Goal: Task Accomplishment & Management: Use online tool/utility

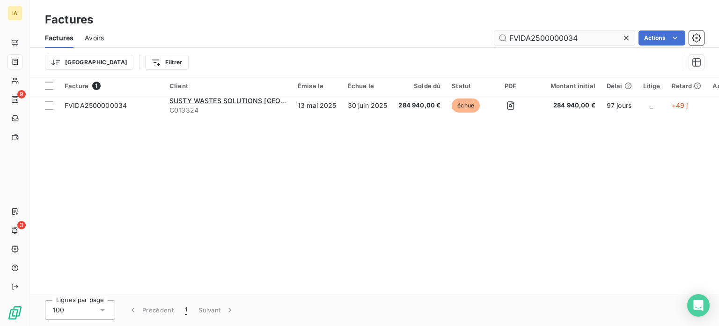
click at [589, 38] on input "FVIDA2500000034" at bounding box center [565, 37] width 141 height 15
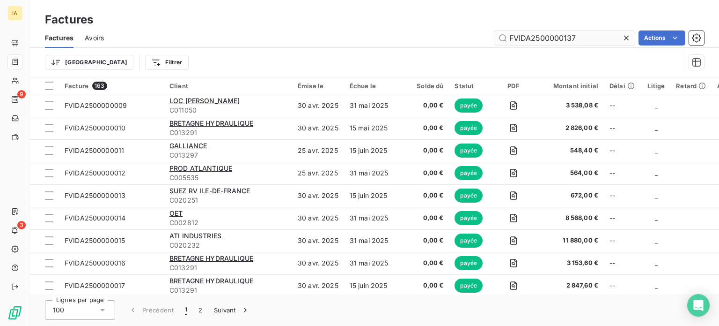
type input "FVIDA2500000137"
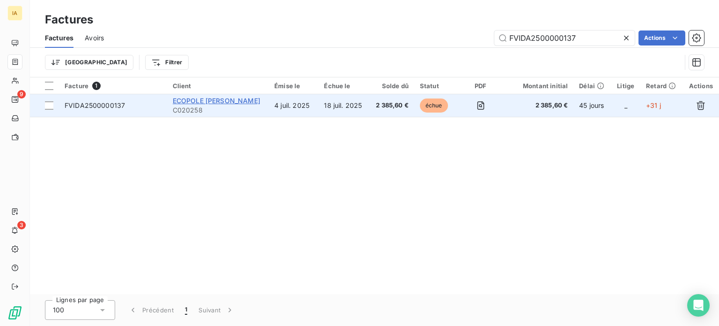
click at [232, 101] on span "ECOPOLE [PERSON_NAME]" at bounding box center [217, 100] width 88 height 8
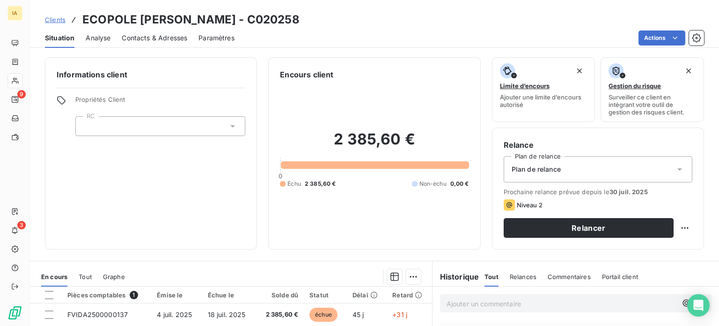
scroll to position [94, 0]
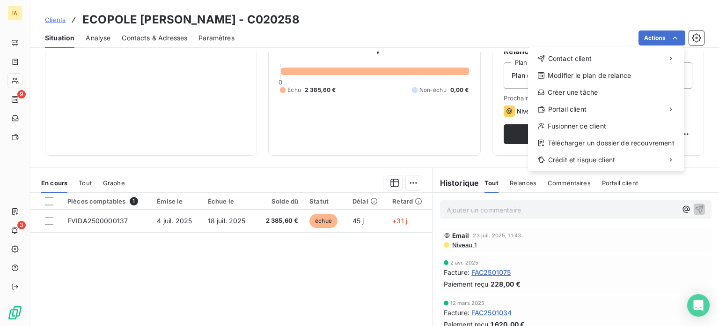
click at [275, 87] on html "IA 9 3 Clients ECOPOLE [PERSON_NAME] - C020258 Situation Analyse Contacts & Adr…" at bounding box center [359, 163] width 719 height 326
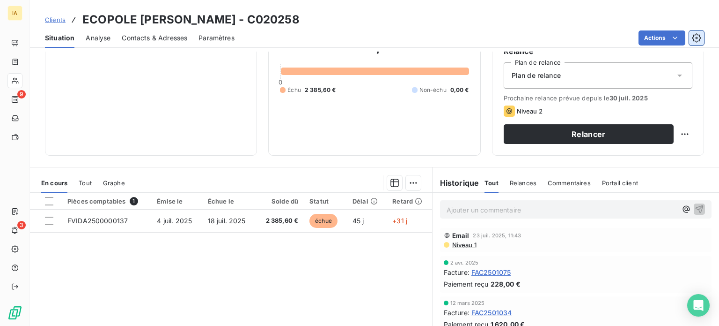
click at [697, 36] on icon "button" at bounding box center [696, 37] width 9 height 9
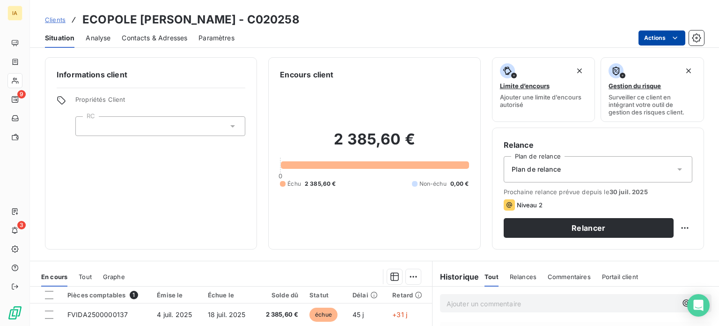
click at [667, 42] on html "IA 9 3 Clients ECOPOLE [PERSON_NAME] - C020258 Situation Analyse Contacts & Adr…" at bounding box center [359, 163] width 719 height 326
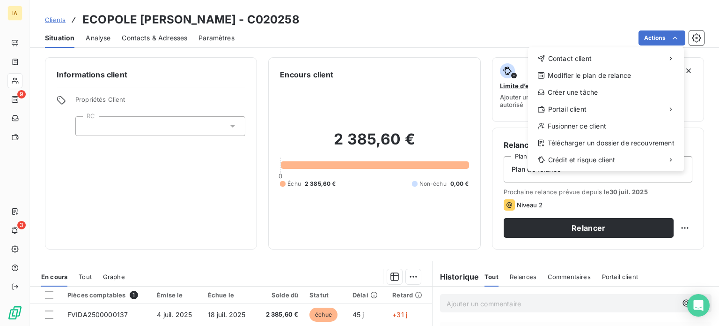
click at [195, 131] on html "IA 9 3 Clients ECOPOLE [PERSON_NAME] - C020258 Situation Analyse Contacts & Adr…" at bounding box center [359, 163] width 719 height 326
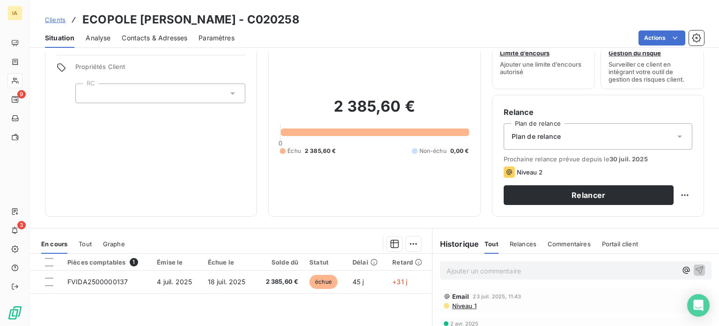
scroll to position [47, 0]
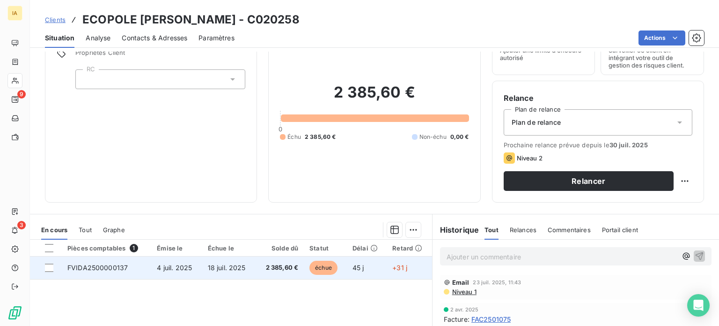
click at [214, 273] on td "18 juil. 2025" at bounding box center [229, 267] width 54 height 22
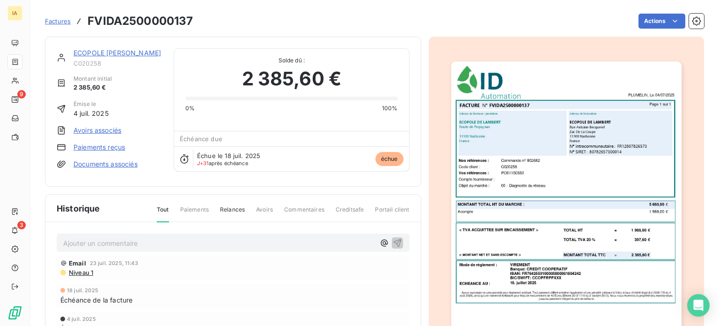
click at [632, 28] on div "Actions" at bounding box center [454, 21] width 500 height 15
click at [654, 18] on html "IA 9 3 Factures FVIDA2500000137 Actions ECOPOLE [PERSON_NAME] C020258 Montant i…" at bounding box center [359, 163] width 719 height 326
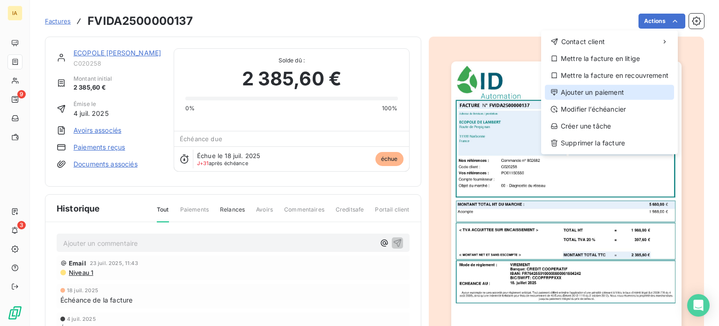
click at [618, 91] on div "Ajouter un paiement" at bounding box center [609, 92] width 129 height 15
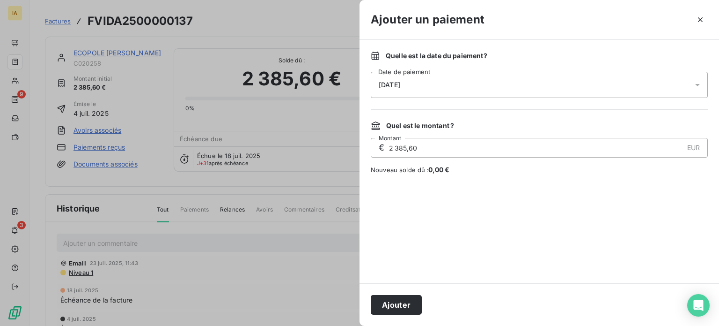
click at [637, 84] on div "[DATE]" at bounding box center [539, 85] width 337 height 26
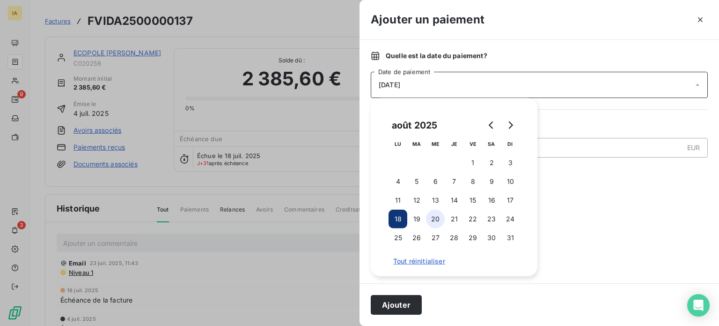
click at [439, 217] on button "20" at bounding box center [435, 218] width 19 height 19
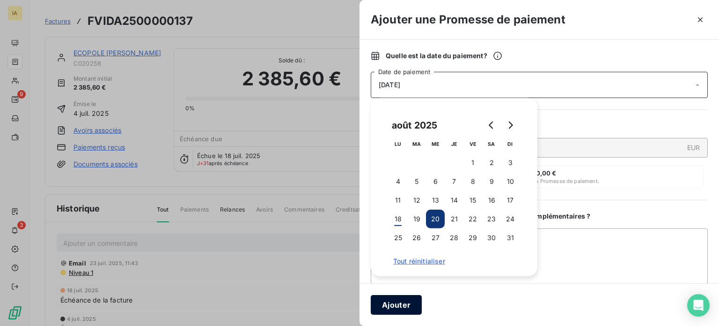
click at [407, 302] on button "Ajouter" at bounding box center [396, 305] width 51 height 20
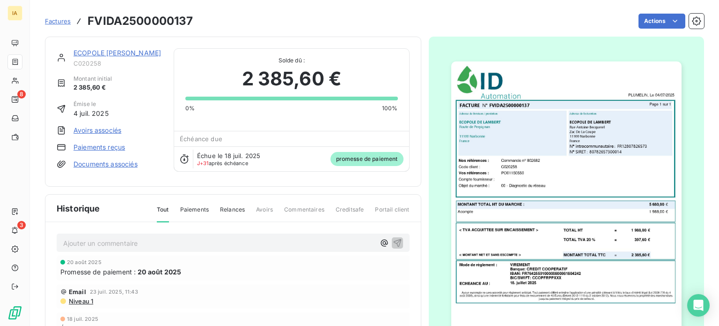
click at [157, 22] on h3 "FVIDA2500000137" at bounding box center [140, 21] width 105 height 17
copy h3 "FVIDA2500000137"
